Goal: Information Seeking & Learning: Compare options

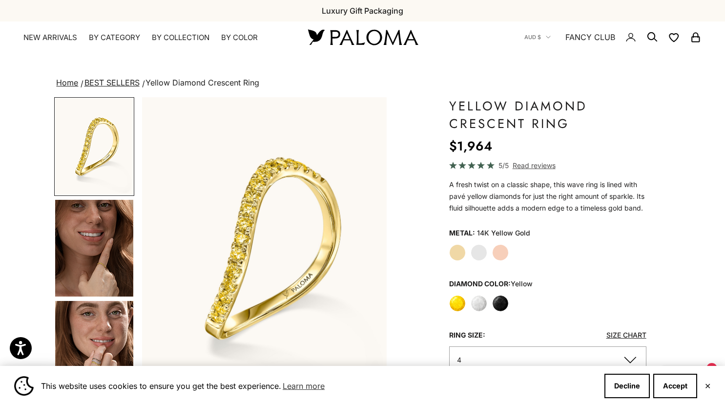
click at [477, 298] on label "White" at bounding box center [479, 303] width 17 height 17
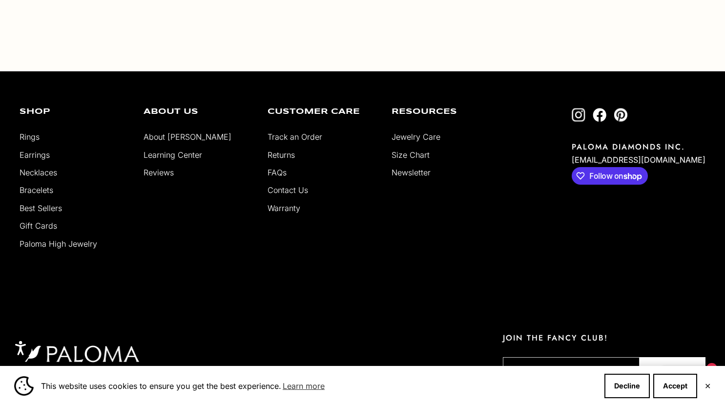
scroll to position [1858, 0]
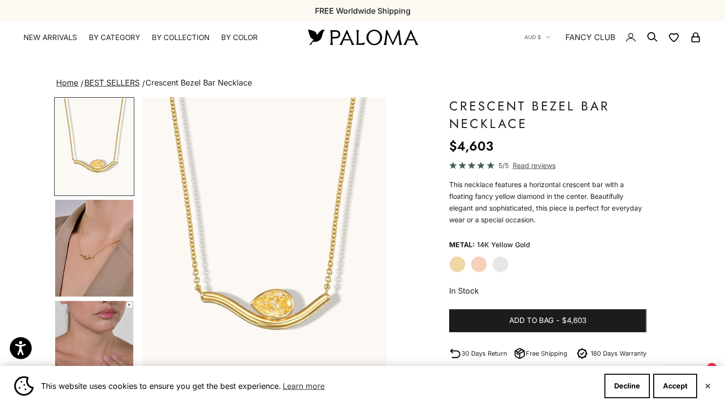
click at [499, 265] on label "White Gold" at bounding box center [500, 264] width 17 height 17
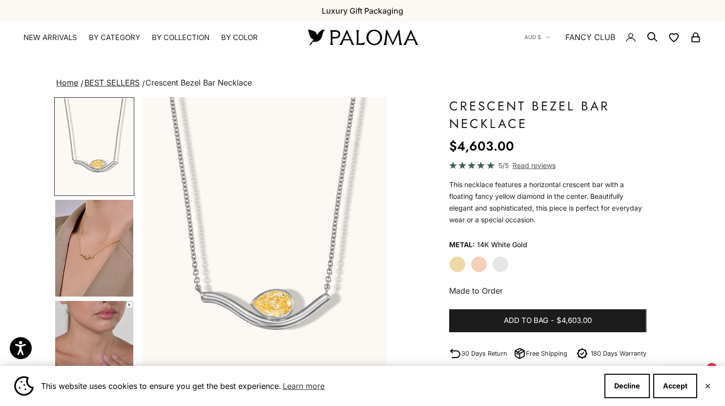
click at [91, 254] on img "Go to item 4" at bounding box center [94, 248] width 78 height 97
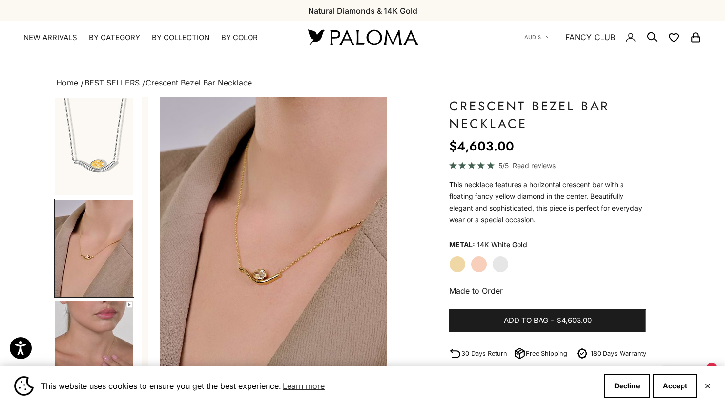
scroll to position [0, 256]
